Goal: Task Accomplishment & Management: Complete application form

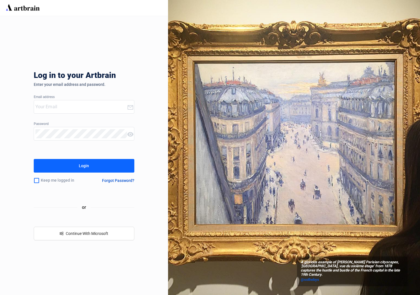
type input "[PERSON_NAME][EMAIL_ADDRESS][DOMAIN_NAME]"
click at [114, 165] on button "Login" at bounding box center [84, 166] width 101 height 14
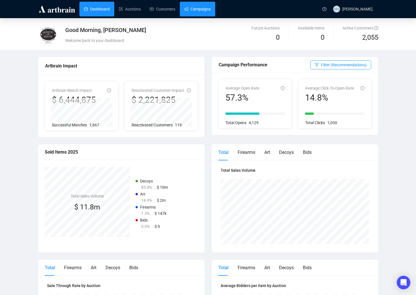
click at [201, 10] on link "Campaigns" at bounding box center [197, 9] width 26 height 15
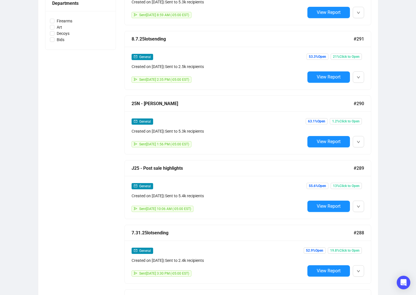
scroll to position [227, 0]
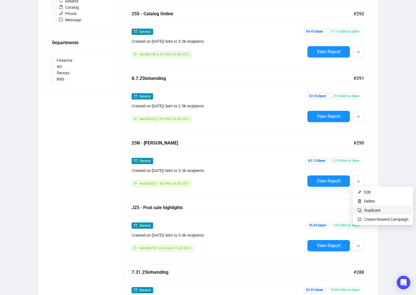
click at [376, 210] on span "Duplicate" at bounding box center [372, 210] width 16 height 5
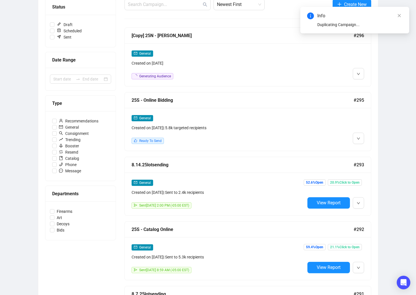
scroll to position [38, 0]
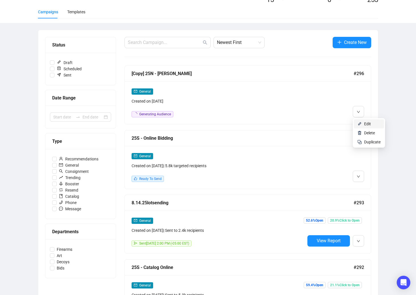
click at [364, 122] on span "Edit" at bounding box center [367, 124] width 7 height 5
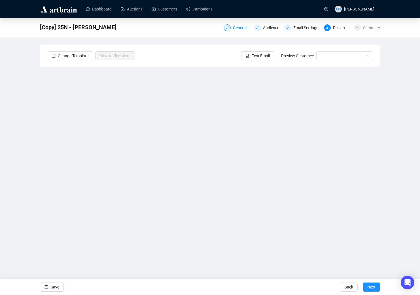
click at [241, 30] on div "General" at bounding box center [241, 27] width 17 height 7
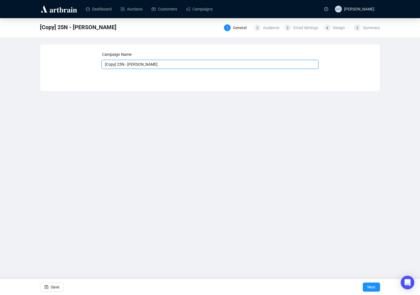
drag, startPoint x: 142, startPoint y: 65, endPoint x: 67, endPoint y: 63, distance: 75.7
click at [67, 63] on div "Campaign Name [Copy] 25N - Maloy Save Next" at bounding box center [210, 63] width 326 height 24
type input "DU Consignments"
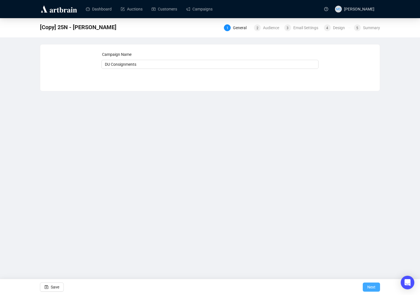
click at [372, 286] on span "Next" at bounding box center [371, 287] width 8 height 16
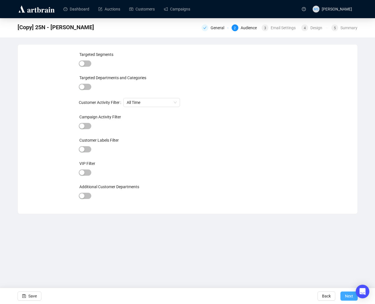
click at [351, 295] on span "Next" at bounding box center [349, 296] width 8 height 16
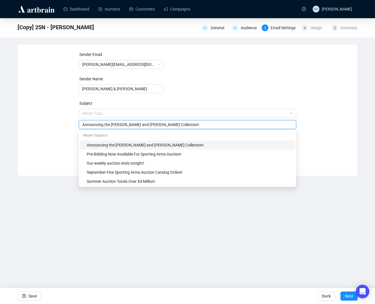
drag, startPoint x: 203, startPoint y: 111, endPoint x: 77, endPoint y: 100, distance: 125.8
click at [77, 100] on div "Sender Email michael@guyetteanddeeter.com Sender Name Guyette & Deeter Subject …" at bounding box center [188, 105] width 326 height 109
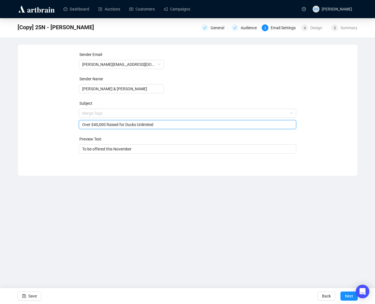
type input "Over $40,000 Raised for Ducks Unlimited"
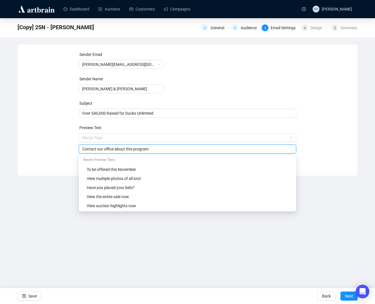
type input "Contact our office about this program"
click at [131, 241] on div "Dashboard Auctions Customers Campaigns MS Mike Stevenson [Copy] 25N - Maloy Gen…" at bounding box center [187, 152] width 375 height 304
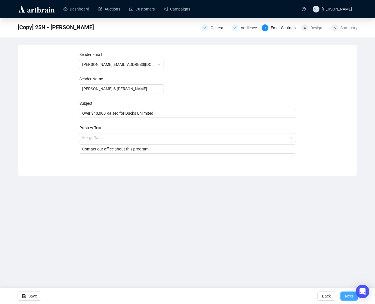
click at [344, 294] on button "Next" at bounding box center [348, 295] width 17 height 9
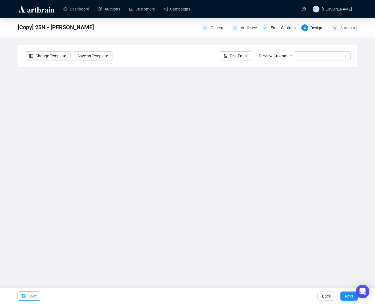
click at [35, 295] on span "Save" at bounding box center [32, 296] width 9 height 16
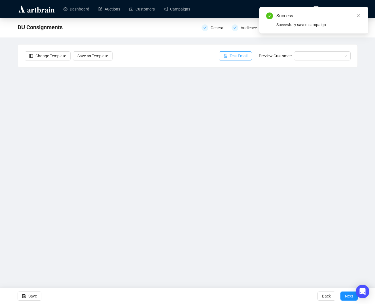
click at [232, 54] on span "Test Email" at bounding box center [239, 56] width 18 height 6
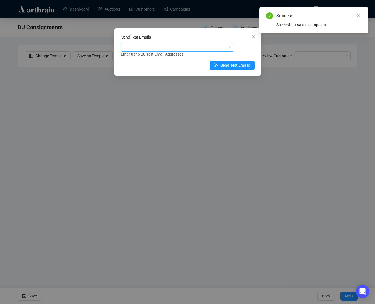
click at [192, 50] on div at bounding box center [174, 47] width 105 height 8
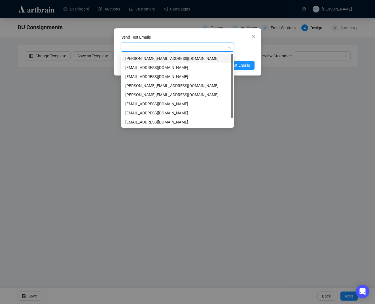
click at [179, 58] on div "[PERSON_NAME][EMAIL_ADDRESS][DOMAIN_NAME]" at bounding box center [177, 58] width 104 height 6
click at [250, 48] on div "michael@guyetteanddeeter.com Enter up to 20 Test Email Addresses" at bounding box center [188, 50] width 134 height 15
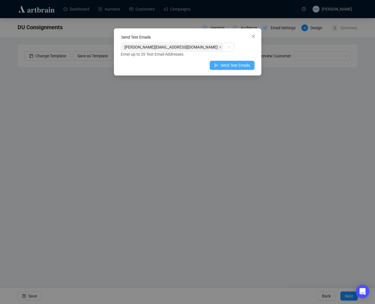
click at [242, 68] on button "Send Test Emails" at bounding box center [232, 65] width 45 height 9
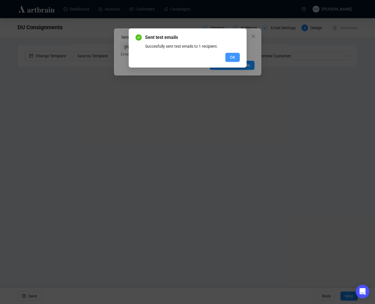
click at [232, 57] on span "OK" at bounding box center [232, 57] width 5 height 6
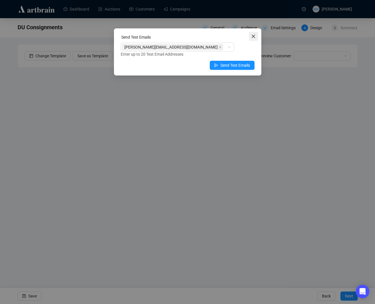
click at [253, 35] on icon "close" at bounding box center [253, 36] width 5 height 5
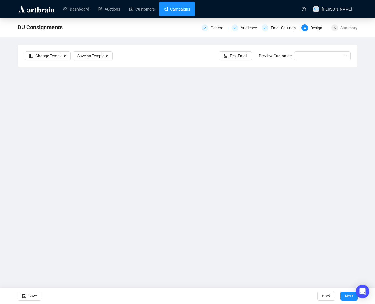
click at [174, 6] on link "Campaigns" at bounding box center [177, 9] width 26 height 15
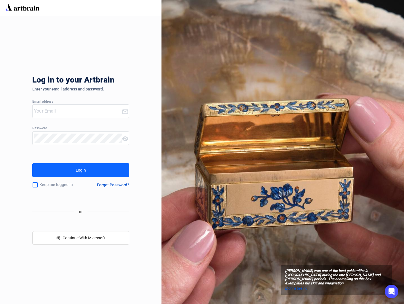
type input "[PERSON_NAME][EMAIL_ADDRESS][DOMAIN_NAME]"
click at [81, 169] on div "Login" at bounding box center [81, 170] width 10 height 9
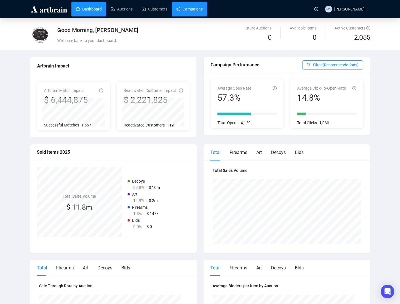
click at [192, 7] on link "Campaigns" at bounding box center [189, 9] width 26 height 15
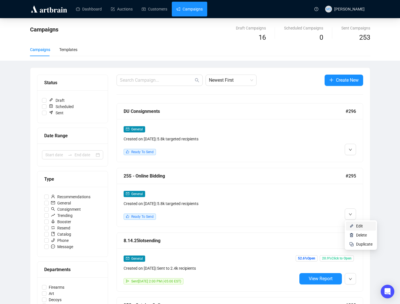
click at [357, 225] on span "Edit" at bounding box center [359, 226] width 7 height 5
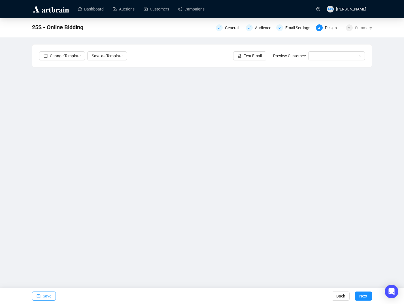
click at [54, 296] on button "Save" at bounding box center [44, 295] width 24 height 9
click at [55, 296] on button "Save" at bounding box center [44, 295] width 24 height 9
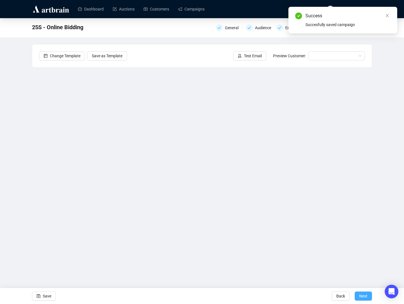
click at [362, 294] on span "Next" at bounding box center [363, 296] width 8 height 16
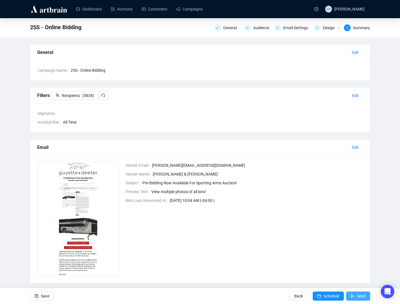
click at [357, 294] on span "Send" at bounding box center [361, 296] width 9 height 16
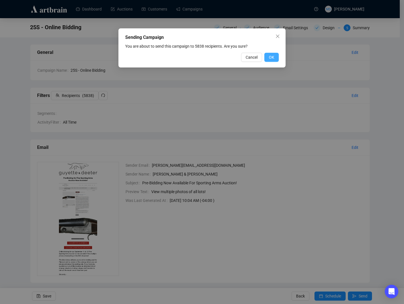
click at [275, 60] on button "OK" at bounding box center [271, 57] width 14 height 9
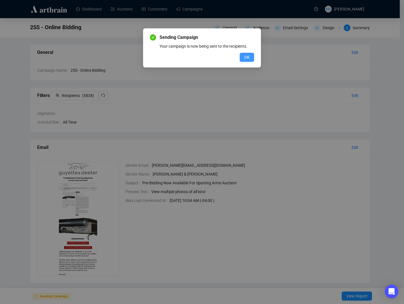
click at [241, 56] on button "OK" at bounding box center [247, 57] width 14 height 9
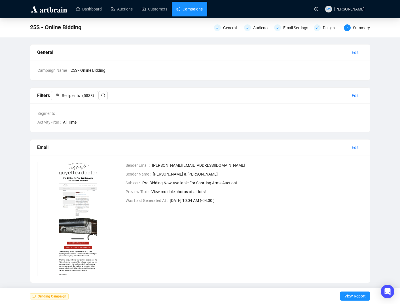
click at [187, 8] on link "Campaigns" at bounding box center [189, 9] width 26 height 15
